Goal: Transaction & Acquisition: Obtain resource

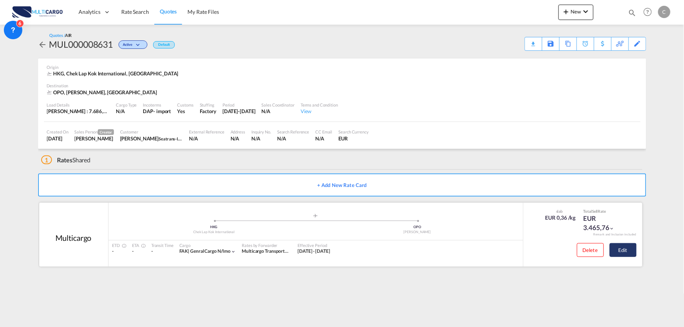
click at [626, 247] on button "Edit" at bounding box center [623, 250] width 27 height 14
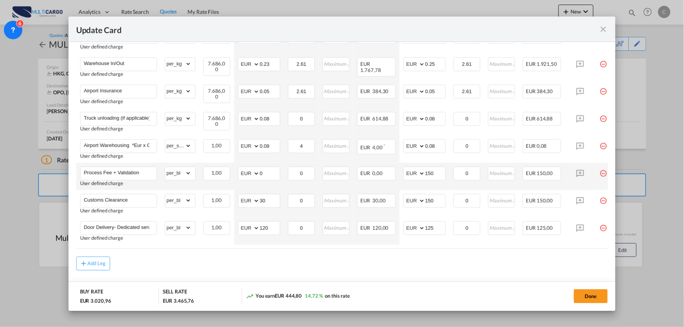
scroll to position [289, 0]
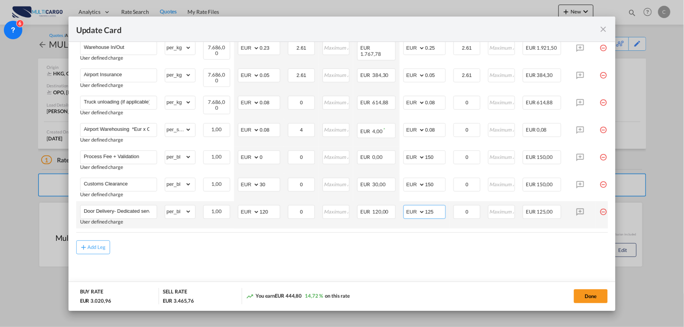
drag, startPoint x: 436, startPoint y: 211, endPoint x: 418, endPoint y: 211, distance: 18.5
click at [422, 211] on md-input-container "AED AFN ALL AMD ANG AOA ARS AUD AWG AZN BAM BBD BDT BGN BHD BIF BMD BND BOB BRL…" at bounding box center [424, 212] width 42 height 14
type input "275"
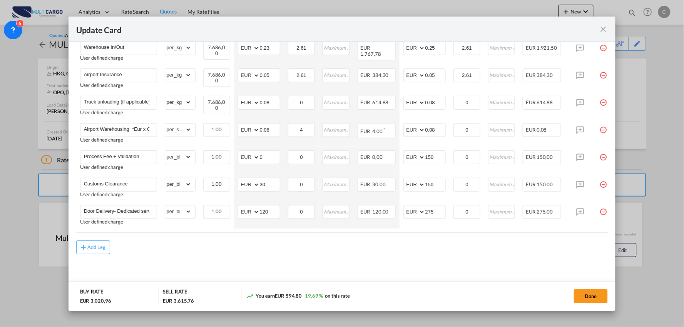
click at [350, 250] on div "Add Leg" at bounding box center [342, 248] width 532 height 14
drag, startPoint x: 271, startPoint y: 206, endPoint x: 230, endPoint y: 212, distance: 40.9
click at [230, 212] on tr "Door Delivery- Dedicated service User defined charge Please Enter Already Exist…" at bounding box center [348, 214] width 545 height 27
type input "160"
click at [250, 253] on div "Add Leg" at bounding box center [342, 248] width 532 height 14
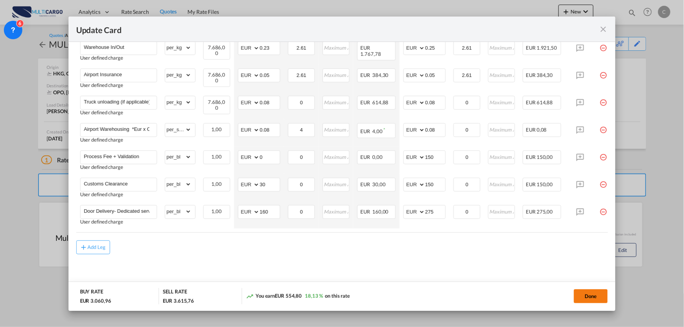
click at [595, 295] on button "Done" at bounding box center [591, 296] width 34 height 14
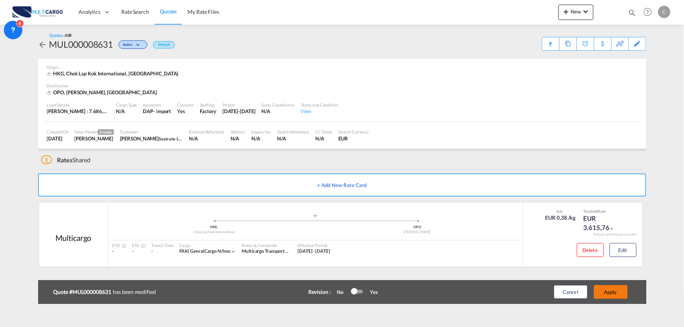
click at [612, 291] on button "Apply" at bounding box center [611, 292] width 34 height 14
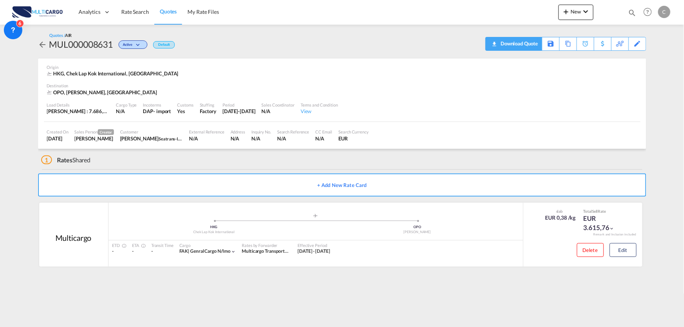
click at [532, 46] on div "Download Quote" at bounding box center [518, 43] width 39 height 12
click at [198, 159] on div "1 Rates Shared" at bounding box center [343, 158] width 605 height 18
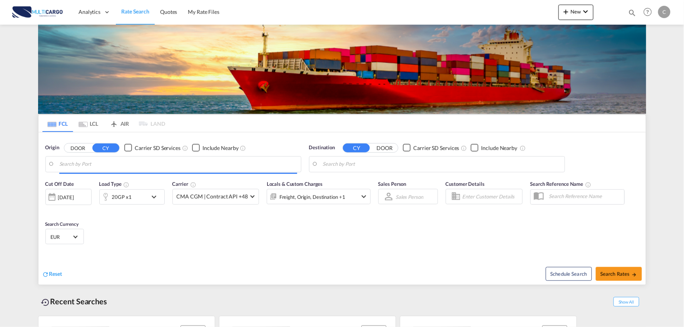
type input "Port of [GEOGRAPHIC_DATA], [GEOGRAPHIC_DATA], [GEOGRAPHIC_DATA]"
type input "Leixoes, Leixoes, PTLEI"
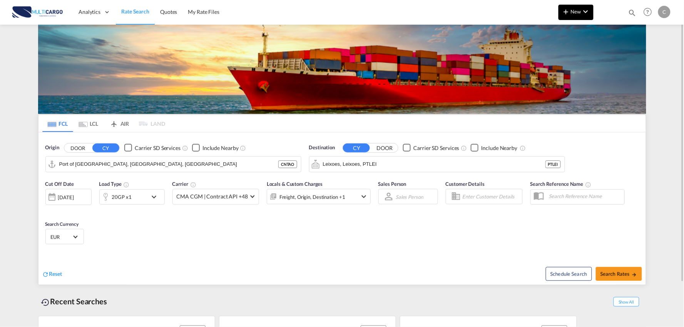
click at [581, 18] on button "New" at bounding box center [576, 12] width 35 height 15
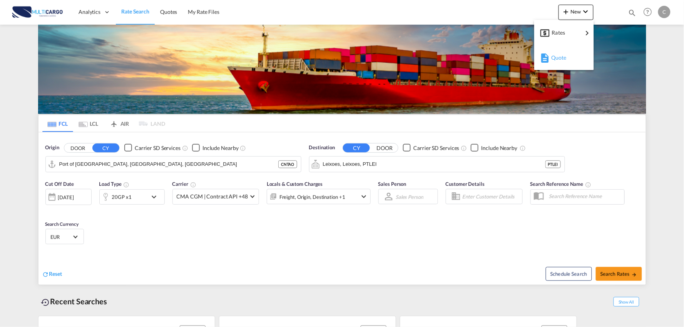
click at [560, 59] on span "Quote" at bounding box center [555, 57] width 8 height 15
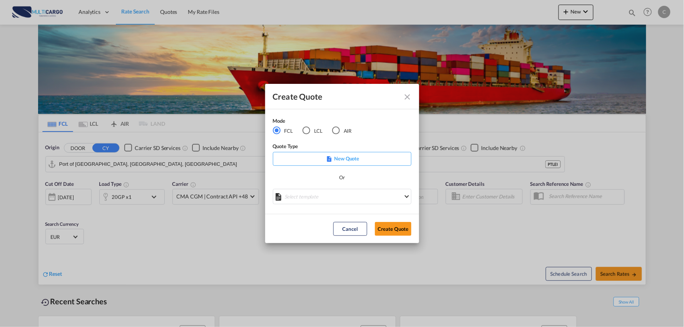
click at [309, 134] on div "LCL" at bounding box center [307, 131] width 8 height 8
click at [366, 197] on md-select "Select template EXP LCL Globelink 09/2025 [PERSON_NAME] | [DATE] EXP [GEOGRAPHI…" at bounding box center [342, 196] width 139 height 15
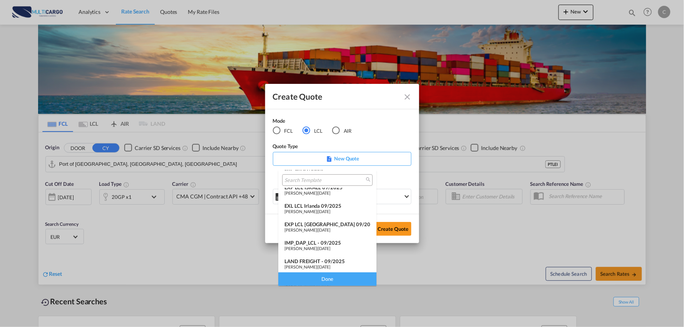
scroll to position [63, 0]
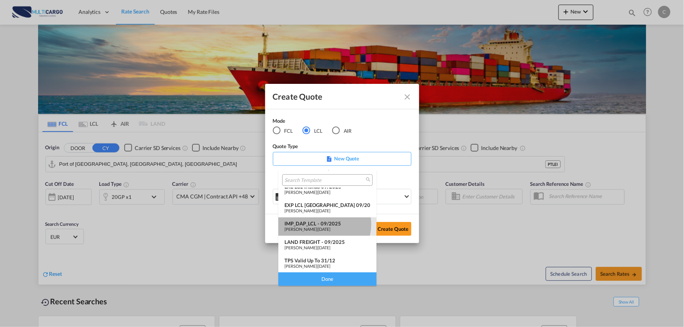
click at [322, 224] on div "IMP_DAP_LCL - 09/2025" at bounding box center [327, 224] width 86 height 6
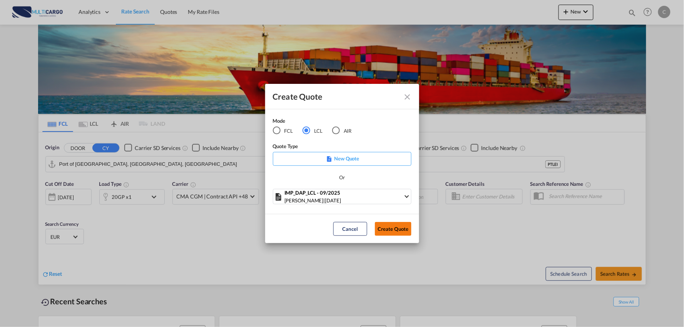
click at [383, 233] on button "Create Quote" at bounding box center [393, 229] width 37 height 14
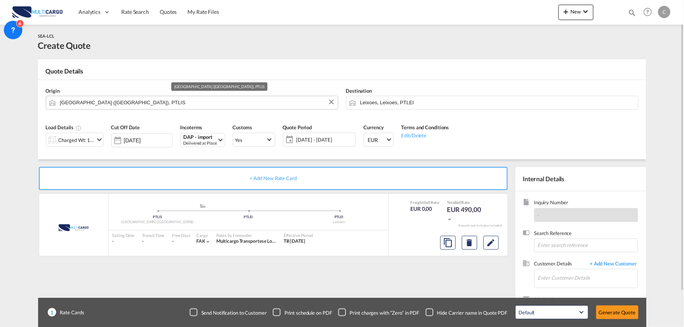
click at [122, 97] on input "[GEOGRAPHIC_DATA] ([GEOGRAPHIC_DATA]), PTLIS" at bounding box center [197, 102] width 274 height 13
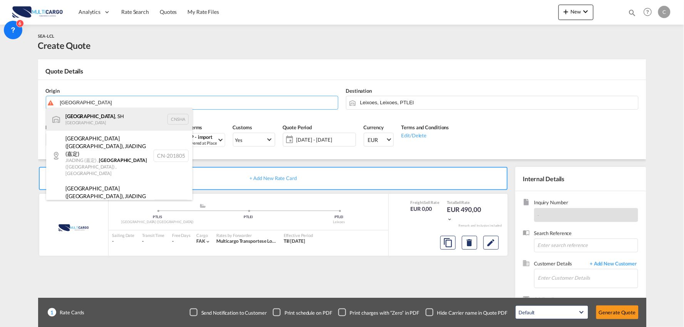
click at [90, 121] on div "[GEOGRAPHIC_DATA] , SH China CNSHA" at bounding box center [119, 119] width 146 height 23
type input "[GEOGRAPHIC_DATA], SH, CNSHA"
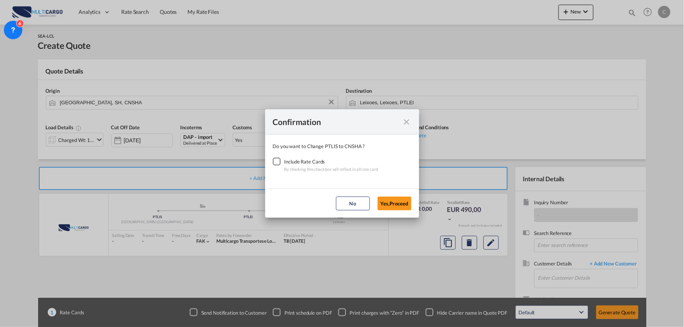
click at [280, 163] on div "Checkbox No Ink" at bounding box center [277, 162] width 8 height 8
click at [400, 201] on button "Yes,Proceed" at bounding box center [395, 204] width 34 height 14
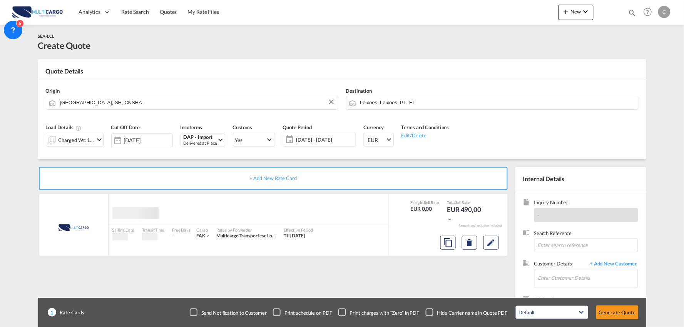
click at [374, 97] on div "Confirmation Do you want to Change PTLIS to CNSHA ? Include Rate Cards By check…" at bounding box center [342, 163] width 684 height 327
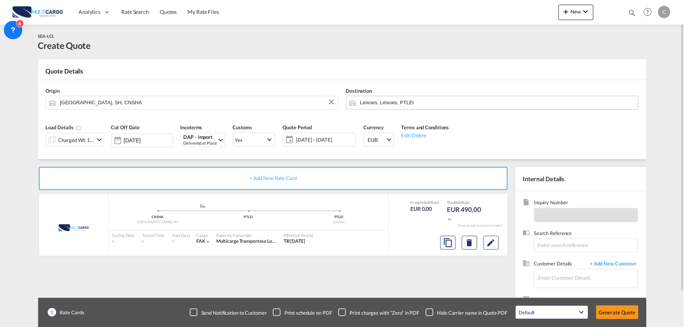
click at [376, 102] on input "Leixoes, Leixoes, PTLEI" at bounding box center [497, 102] width 274 height 13
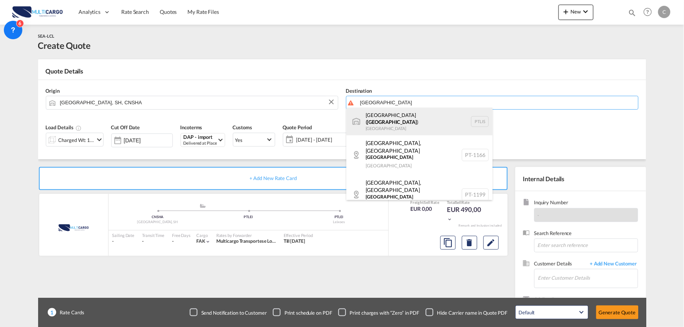
click at [374, 118] on div "[GEOGRAPHIC_DATA] ( [GEOGRAPHIC_DATA] ) [GEOGRAPHIC_DATA] PTLIS" at bounding box center [419, 122] width 146 height 28
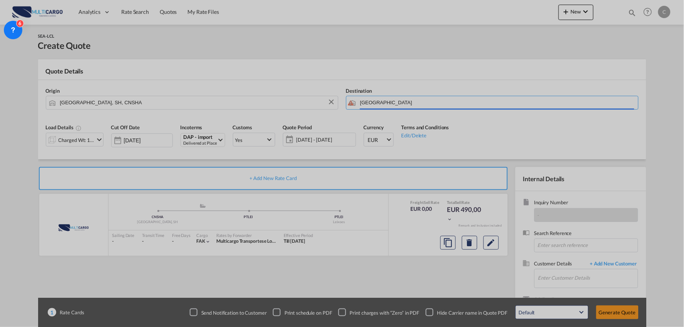
type input "[GEOGRAPHIC_DATA] ([GEOGRAPHIC_DATA]), PTLIS"
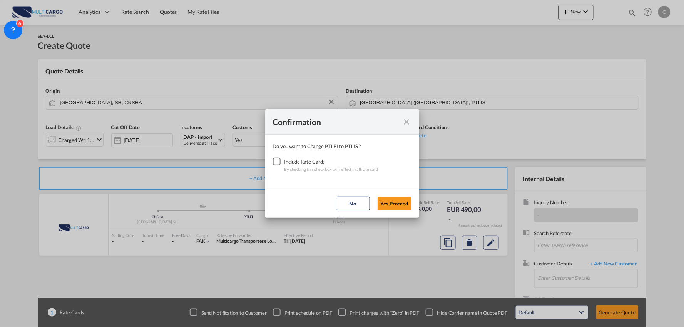
click at [275, 163] on div "Checkbox No Ink" at bounding box center [277, 162] width 8 height 8
click at [395, 207] on button "Yes,Proceed" at bounding box center [395, 204] width 34 height 14
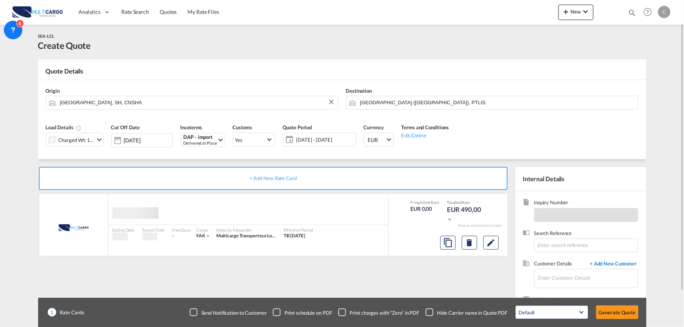
click at [614, 263] on span "+ Add New Customer" at bounding box center [612, 264] width 52 height 9
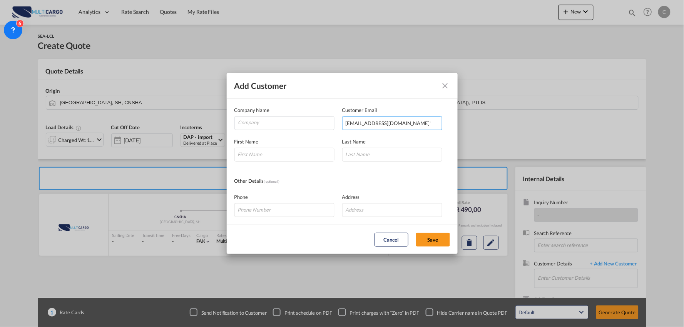
click at [414, 124] on input "[EMAIL_ADDRESS][DOMAIN_NAME]'" at bounding box center [392, 123] width 100 height 14
click at [347, 122] on input "[EMAIL_ADDRESS][DOMAIN_NAME]" at bounding box center [392, 123] width 100 height 14
type input "[EMAIL_ADDRESS][DOMAIN_NAME]"
click at [278, 154] on input "Add Customer Company ..." at bounding box center [284, 155] width 100 height 14
type input "J"
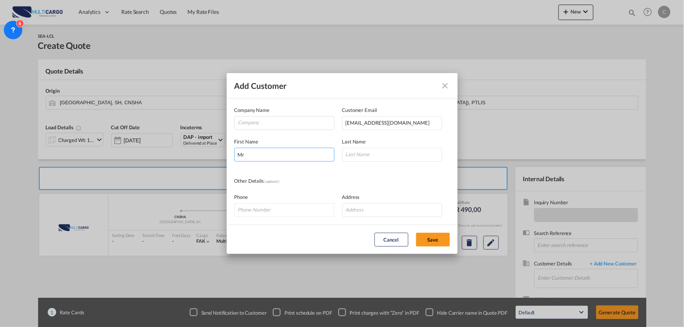
type input "Mr"
type input "[PERSON_NAME]"
drag, startPoint x: 284, startPoint y: 122, endPoint x: 318, endPoint y: 144, distance: 40.6
click at [284, 122] on input "Company" at bounding box center [286, 123] width 96 height 12
paste input "Wuxi Jiahua International Freight Forwarding Co.,LTD"
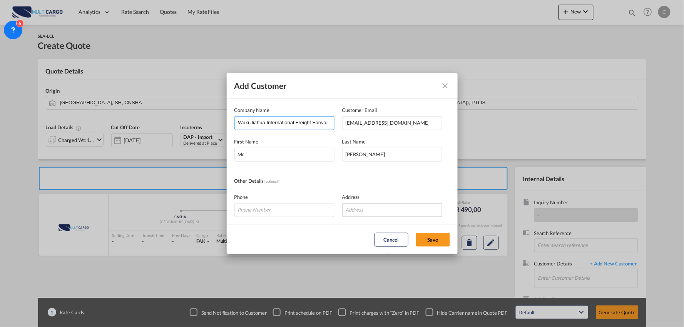
scroll to position [0, 31]
type input "Wuxi Jiahua International Freight Forwarding Co.,LTD"
click at [448, 239] on button "Save" at bounding box center [433, 240] width 34 height 14
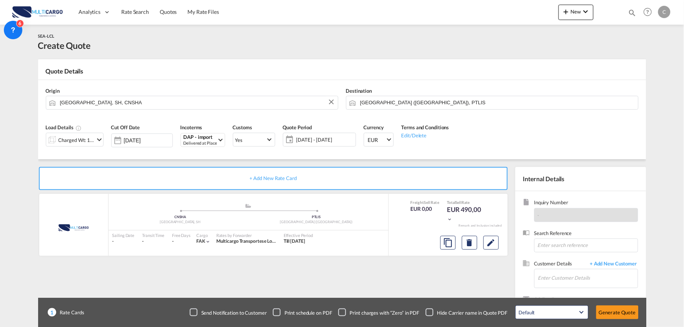
type input "Wuxi Jiahua International Freight Forwarding Co.,LTD, Mr [PERSON_NAME], [EMAIL_…"
drag, startPoint x: 438, startPoint y: 286, endPoint x: 431, endPoint y: 286, distance: 6.9
click at [95, 139] on md-icon "icon-chevron-down" at bounding box center [99, 139] width 9 height 9
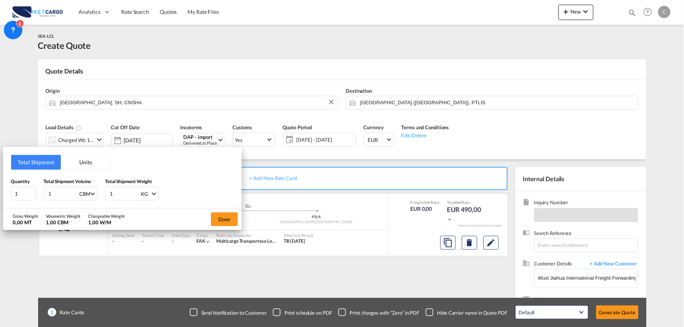
drag, startPoint x: 107, startPoint y: 191, endPoint x: 77, endPoint y: 191, distance: 29.6
click at [77, 194] on div "Quantity 1 Total Shipment Volume 1 CBM CBM CFT Total Shipment Weight 1 KG KG LB" at bounding box center [122, 189] width 223 height 23
type input "1186"
drag, startPoint x: 62, startPoint y: 189, endPoint x: 22, endPoint y: 188, distance: 39.7
click at [22, 188] on div "Quantity 1 Total Shipment Volume 1 CBM CBM CFT Total Shipment Weight 1186 KG KG…" at bounding box center [122, 189] width 223 height 23
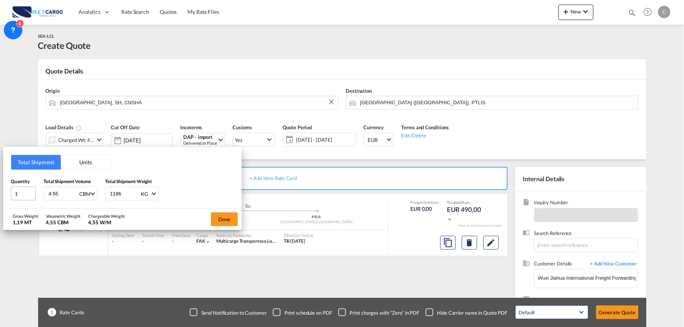
type input "4.55"
drag, startPoint x: 22, startPoint y: 196, endPoint x: 4, endPoint y: 195, distance: 17.8
click at [15, 195] on input "1" at bounding box center [23, 194] width 25 height 14
type input "9"
click at [233, 218] on button "Done" at bounding box center [224, 219] width 27 height 14
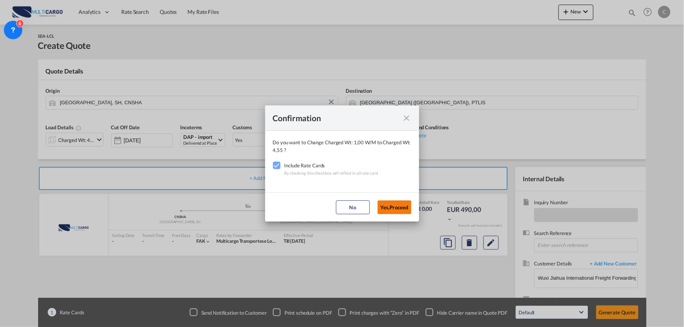
click at [394, 205] on button "Yes,Proceed" at bounding box center [395, 208] width 34 height 14
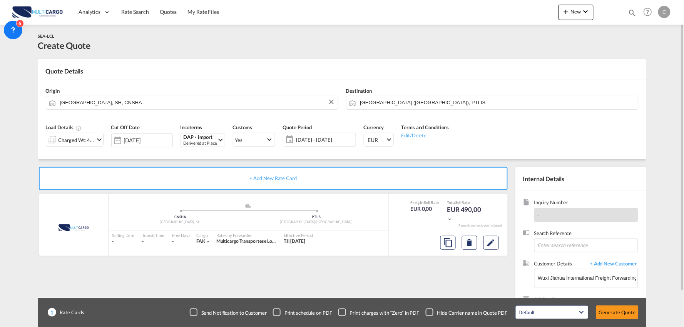
click at [416, 280] on div "Confirmation Do you want to Change Charged Wt: 4,55 W/M to Charged Wt: 4,55 ? I…" at bounding box center [342, 163] width 684 height 327
click at [433, 316] on div "Checkbox No Ink" at bounding box center [430, 313] width 8 height 8
click at [428, 292] on div "+ Add New Rate Card MultiCargo added by you .a{fill:#aaa8ad;} .a{fill:#aaa8ad;}…" at bounding box center [275, 247] width 474 height 161
click at [291, 298] on div "1 Rate Cards Send Notification to Customer Print schedule on PDF Print charges …" at bounding box center [342, 312] width 608 height 29
click at [616, 311] on button "Generate Quote" at bounding box center [617, 313] width 42 height 14
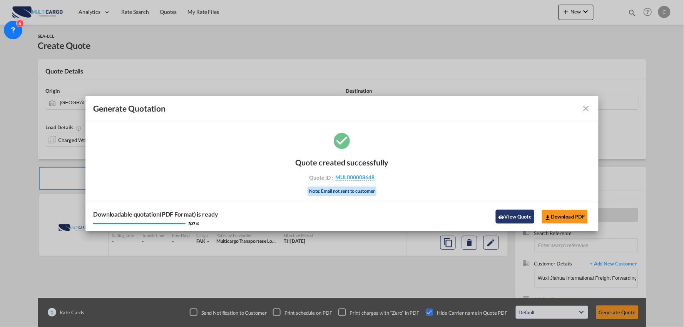
click at [507, 216] on button "View Quote" at bounding box center [515, 217] width 38 height 14
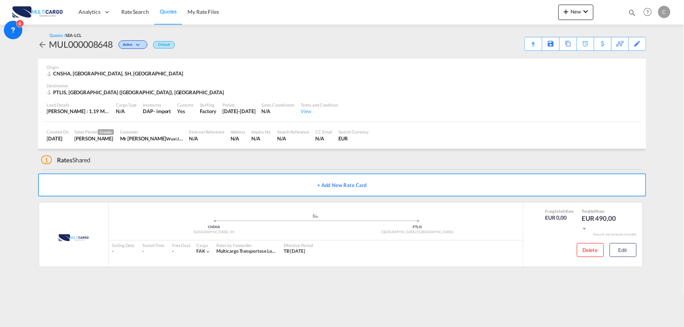
click at [145, 166] on div "1 Rates Shared" at bounding box center [343, 158] width 605 height 18
click at [156, 161] on div "1 Rates Shared" at bounding box center [343, 158] width 605 height 18
click at [377, 287] on md-content "Analytics Reports Dashboard Rate Search Quotes My Rate Files New Quotes" at bounding box center [342, 163] width 684 height 327
click at [503, 162] on div "1 Rates Shared" at bounding box center [343, 158] width 605 height 18
